Goal: Browse casually: Explore the website without a specific task or goal

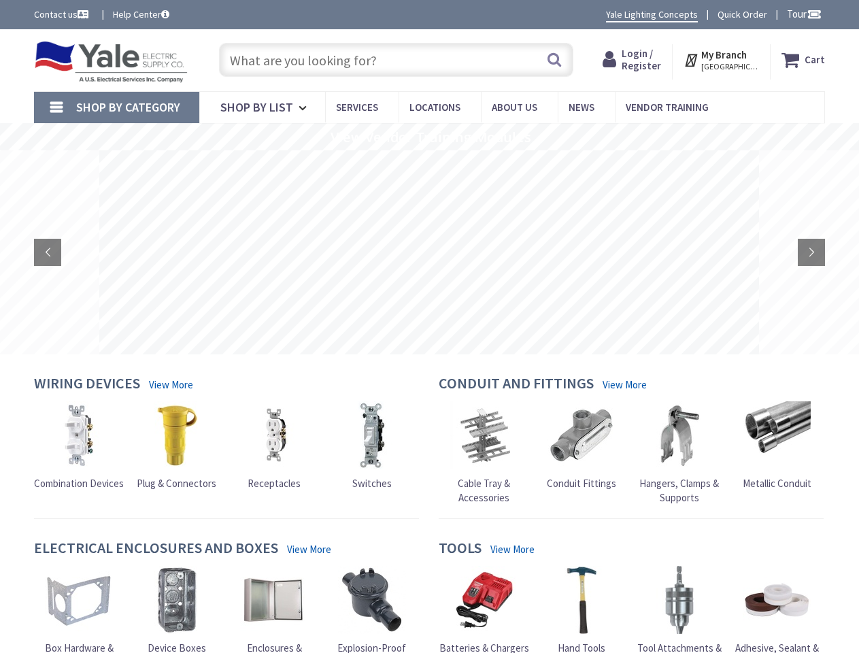
click at [429, 326] on rs-layer at bounding box center [428, 252] width 659 height 204
click at [801, 14] on span "Tour" at bounding box center [803, 13] width 35 height 13
click at [722, 60] on strong "My Branch" at bounding box center [724, 54] width 46 height 13
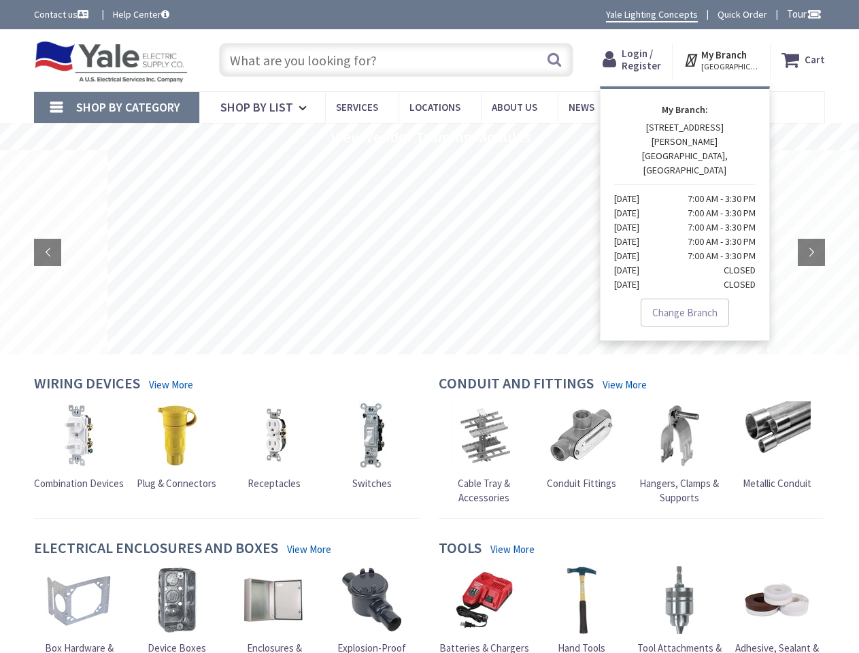
click at [116, 107] on span "Shop By Category" at bounding box center [128, 107] width 104 height 16
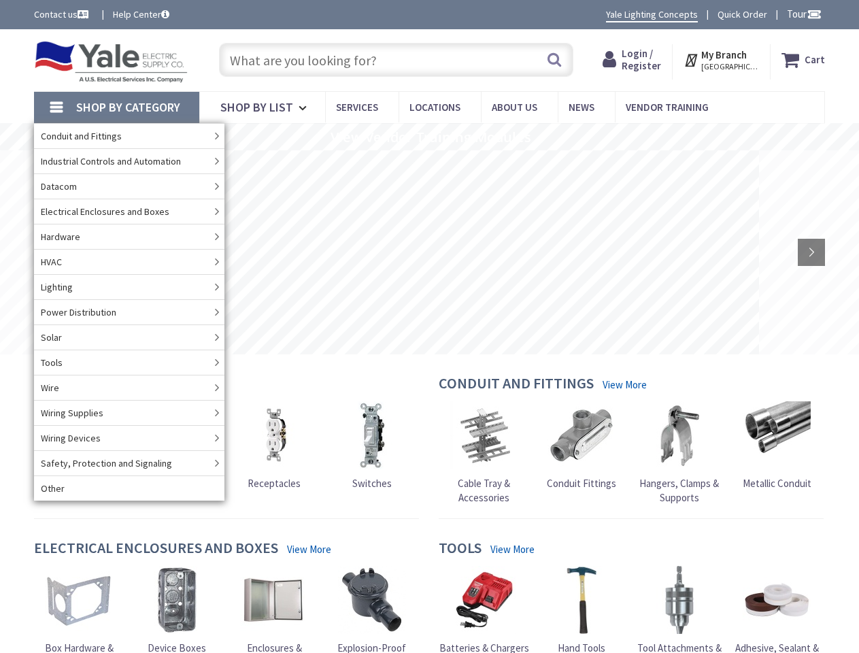
click at [429, 137] on rs-slide "View Vendor Training Modules" at bounding box center [429, 136] width 859 height 27
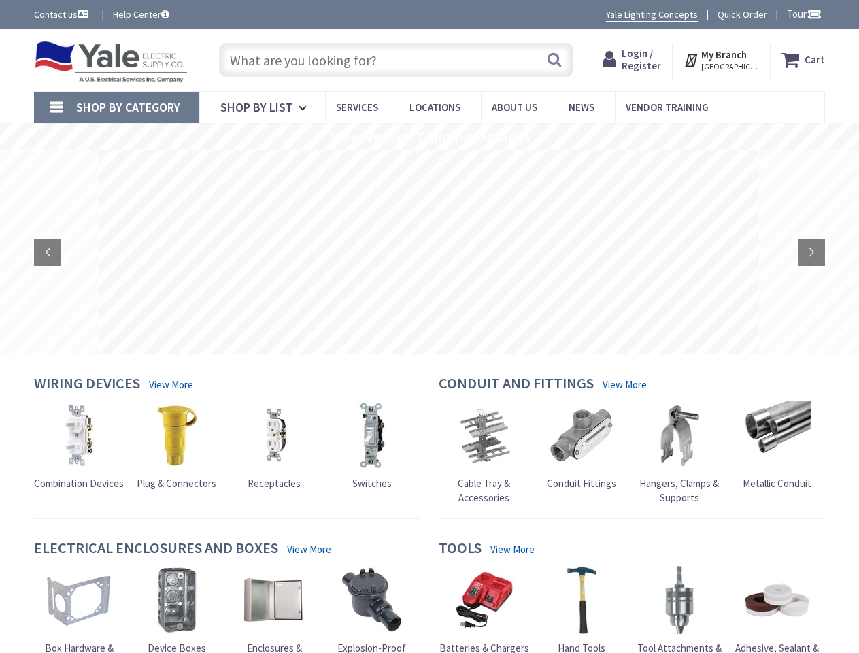
click at [429, 252] on rs-layer at bounding box center [428, 252] width 659 height 204
click at [48, 252] on rs-arrow at bounding box center [47, 252] width 27 height 27
click at [811, 252] on rs-arrow at bounding box center [810, 252] width 27 height 27
